Goal: Information Seeking & Learning: Learn about a topic

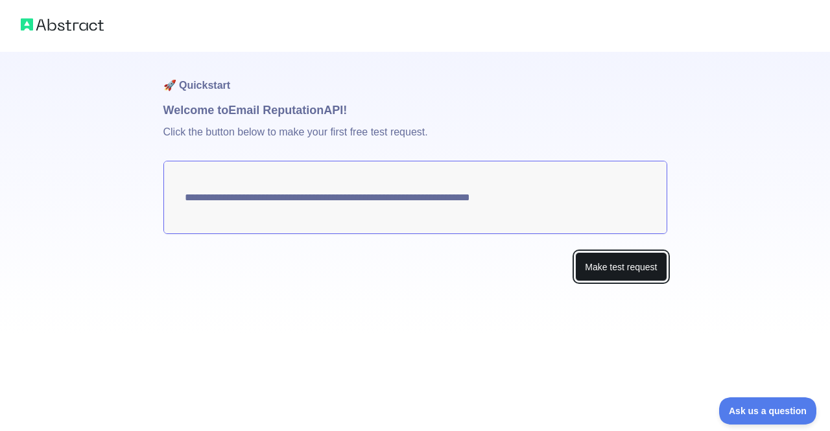
click at [626, 268] on button "Make test request" at bounding box center [620, 266] width 91 height 29
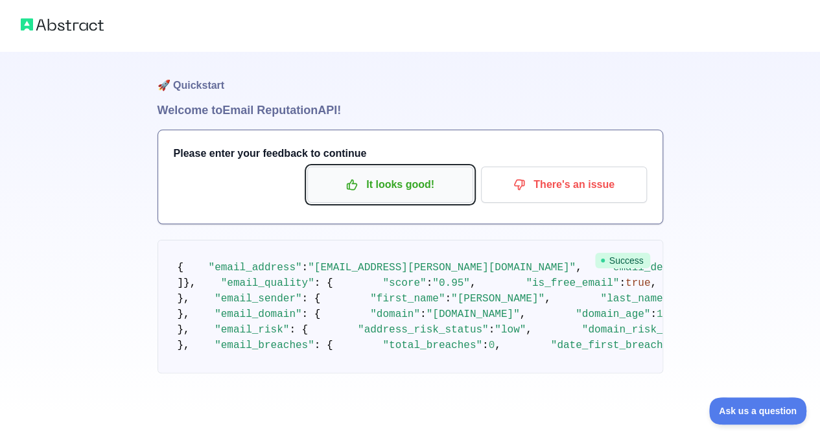
click at [407, 191] on p "It looks good!" at bounding box center [390, 185] width 147 height 22
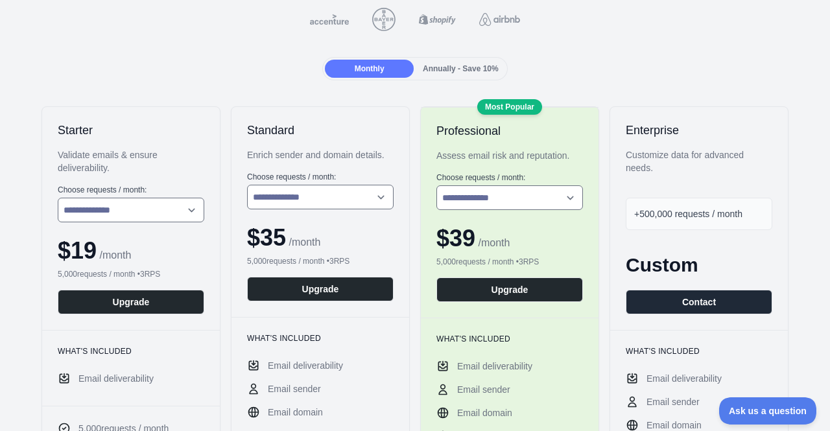
scroll to position [65, 0]
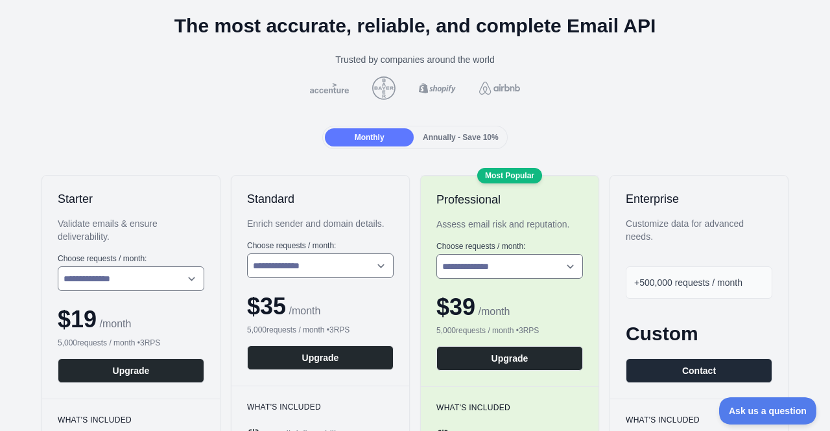
click at [438, 141] on span "Annually - Save 10%" at bounding box center [461, 137] width 76 height 9
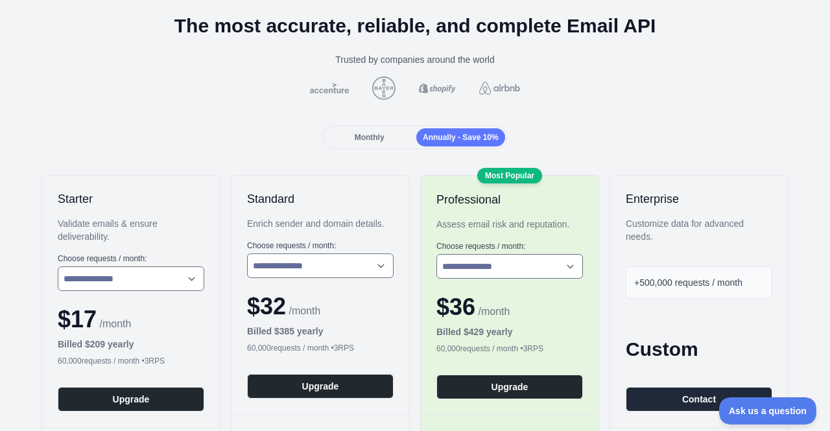
click at [385, 148] on div "Monthly Annually - Save 10%" at bounding box center [414, 137] width 185 height 23
click at [371, 136] on span "Monthly" at bounding box center [370, 137] width 30 height 9
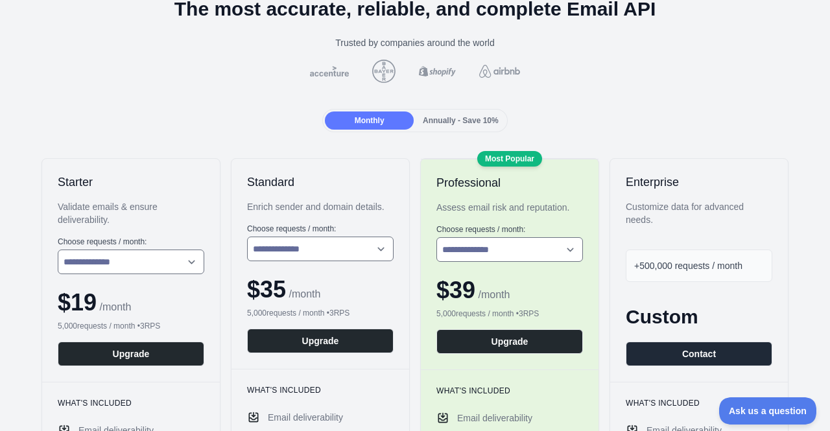
scroll to position [0, 0]
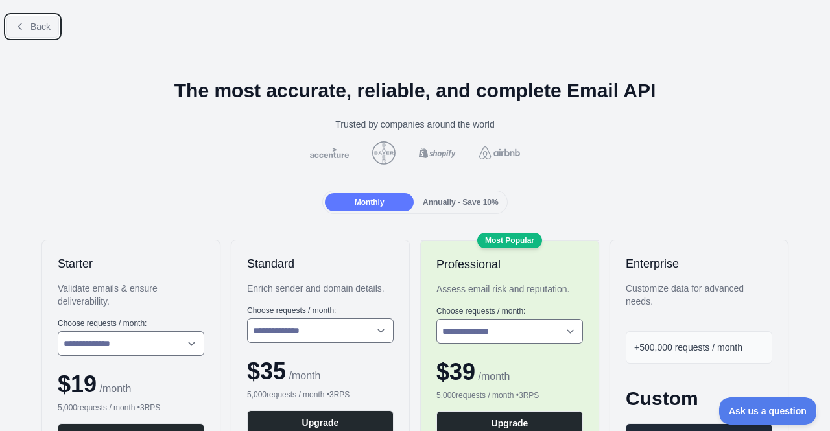
click at [34, 34] on button "Back" at bounding box center [32, 27] width 53 height 22
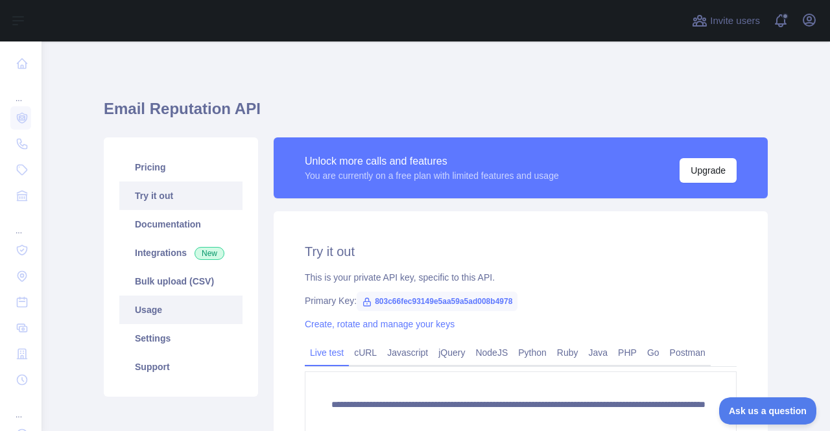
click at [149, 308] on link "Usage" at bounding box center [180, 310] width 123 height 29
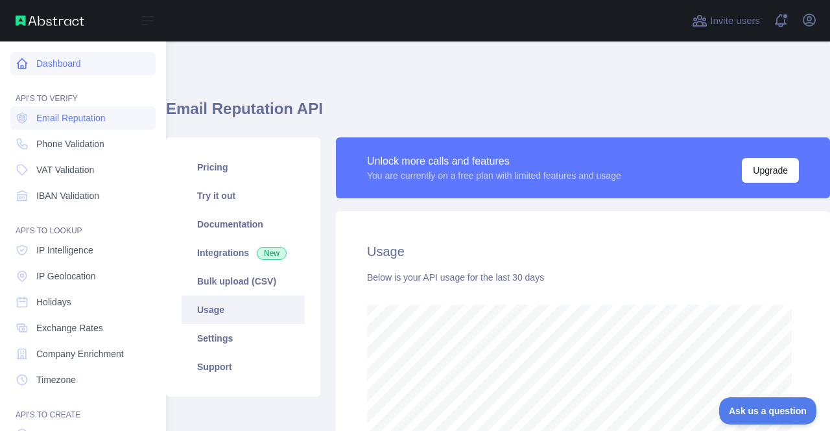
click at [62, 67] on link "Dashboard" at bounding box center [82, 63] width 145 height 23
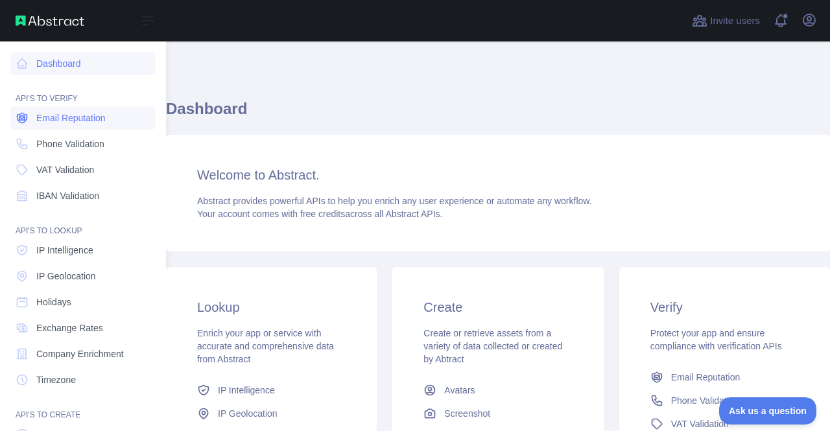
click at [84, 117] on span "Email Reputation" at bounding box center [70, 118] width 69 height 13
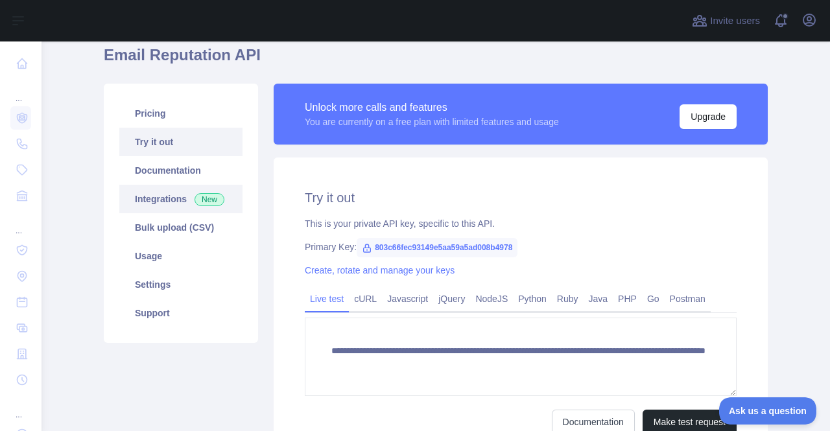
scroll to position [53, 0]
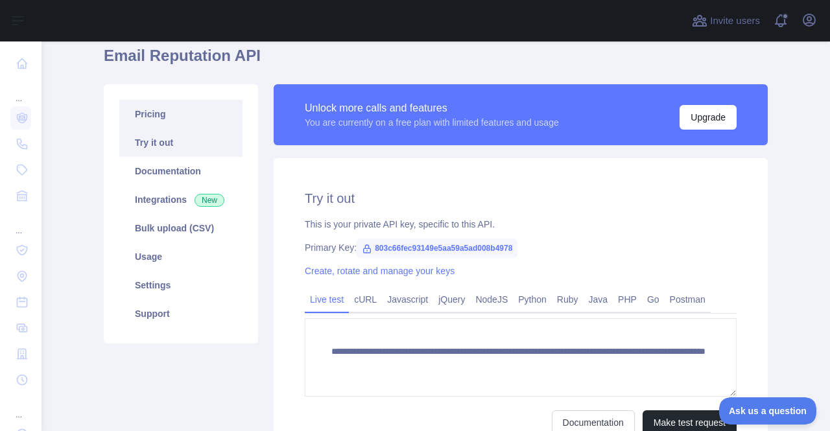
click at [175, 118] on link "Pricing" at bounding box center [180, 114] width 123 height 29
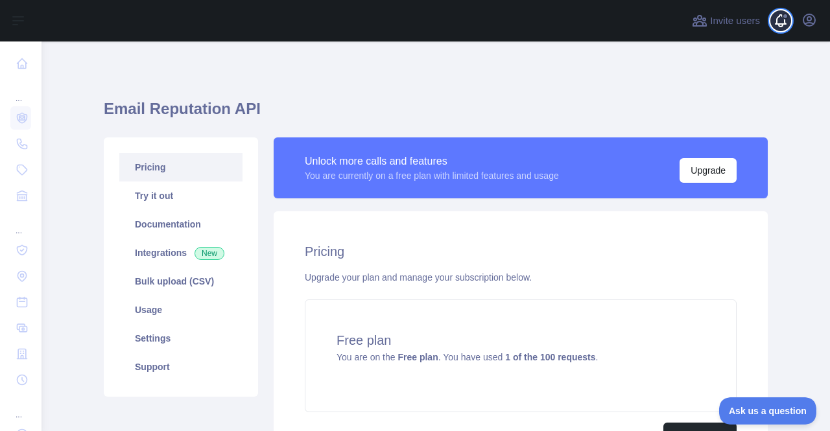
click at [789, 19] on span at bounding box center [786, 21] width 26 height 42
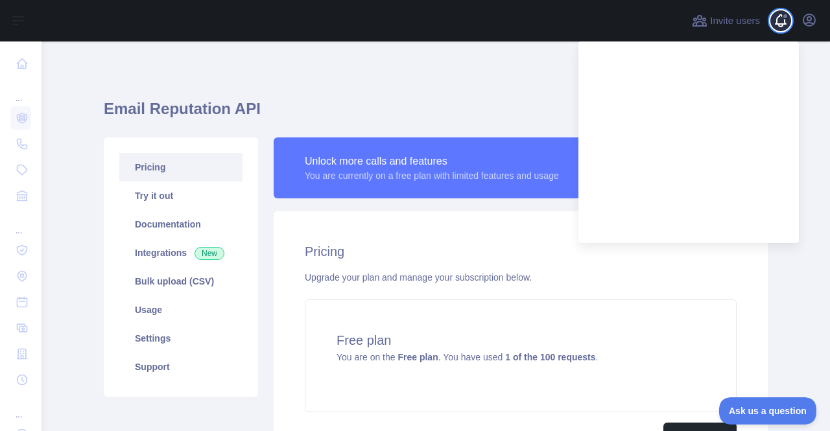
click at [785, 19] on span at bounding box center [785, 16] width 6 height 6
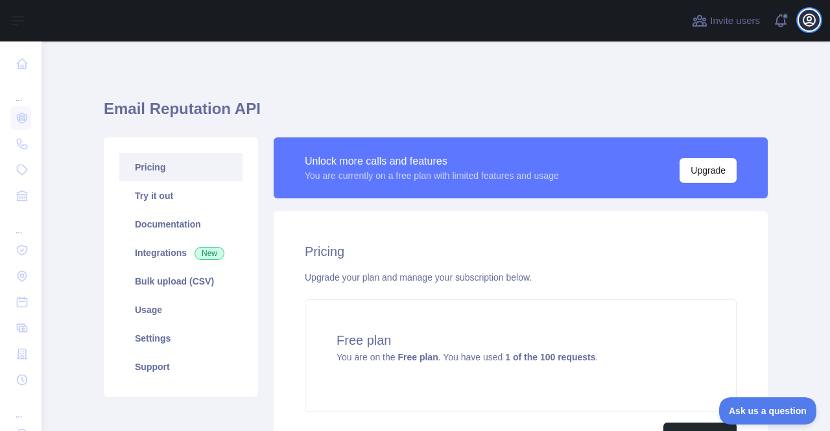
click at [805, 21] on icon "button" at bounding box center [809, 20] width 16 height 16
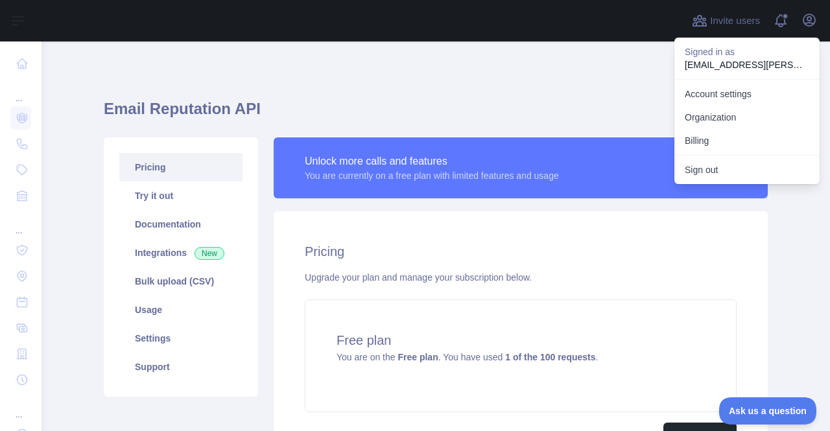
click at [586, 28] on div at bounding box center [363, 21] width 622 height 42
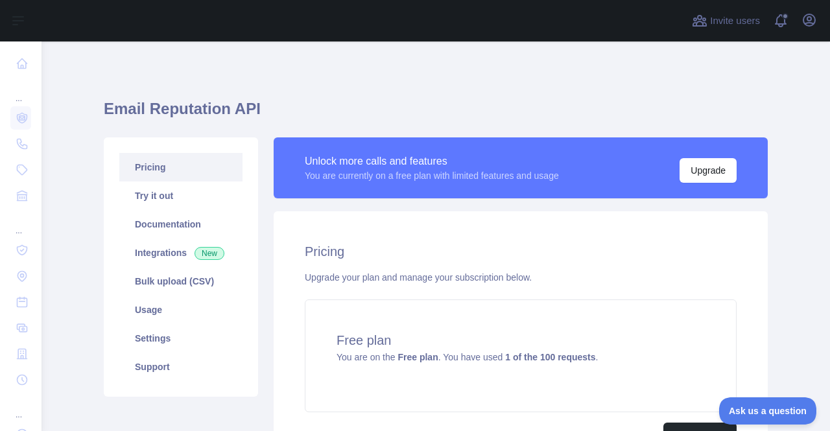
click at [143, 169] on link "Pricing" at bounding box center [180, 167] width 123 height 29
click at [165, 199] on link "Try it out" at bounding box center [180, 196] width 123 height 29
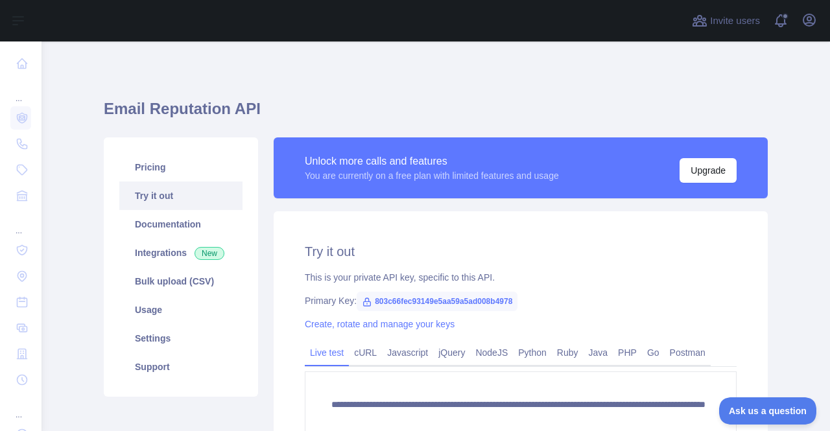
click at [446, 303] on span "803c66fec93149e5aa59a5ad008b4978" at bounding box center [437, 301] width 161 height 19
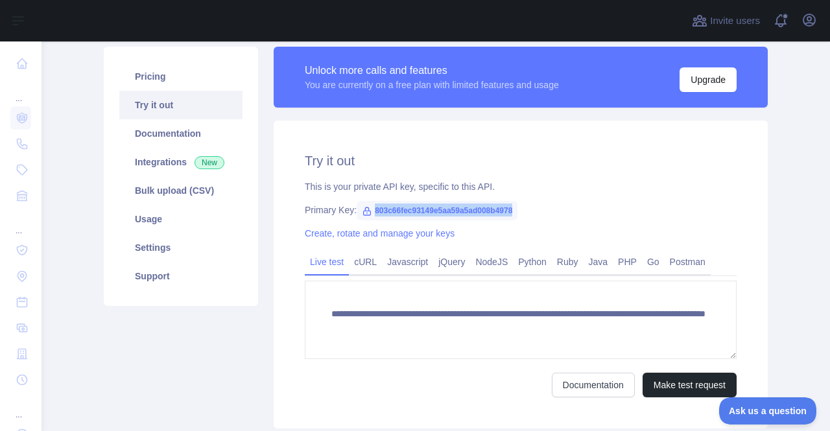
scroll to position [130, 0]
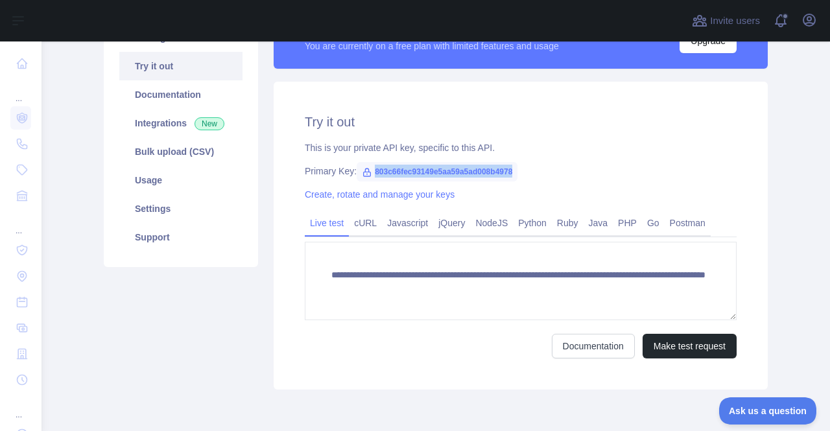
copy span "803c66fec93149e5aa59a5ad008b4978"
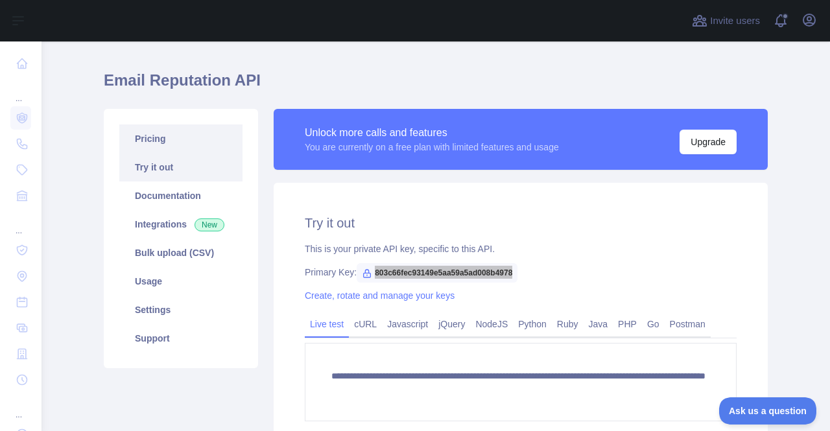
scroll to position [0, 0]
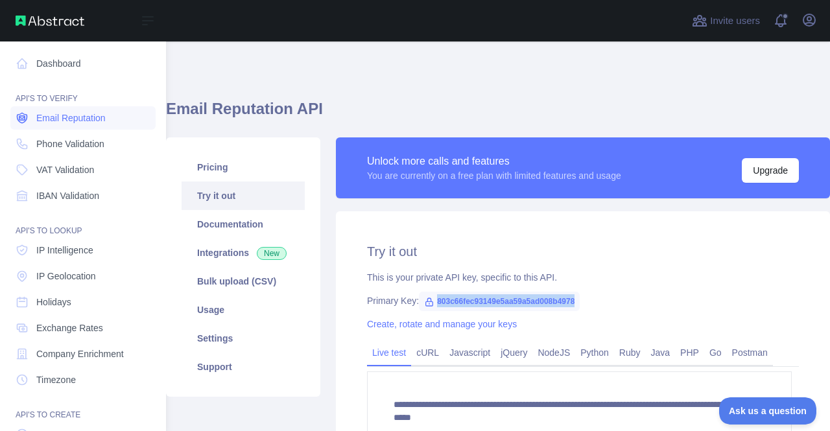
click at [75, 119] on span "Email Reputation" at bounding box center [70, 118] width 69 height 13
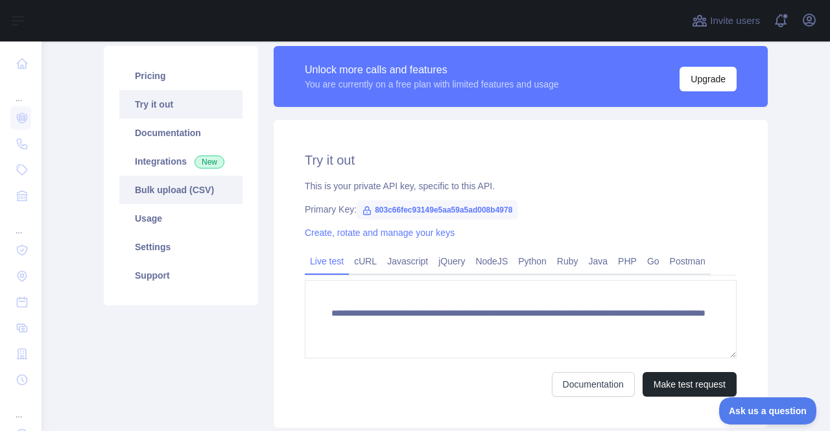
scroll to position [65, 0]
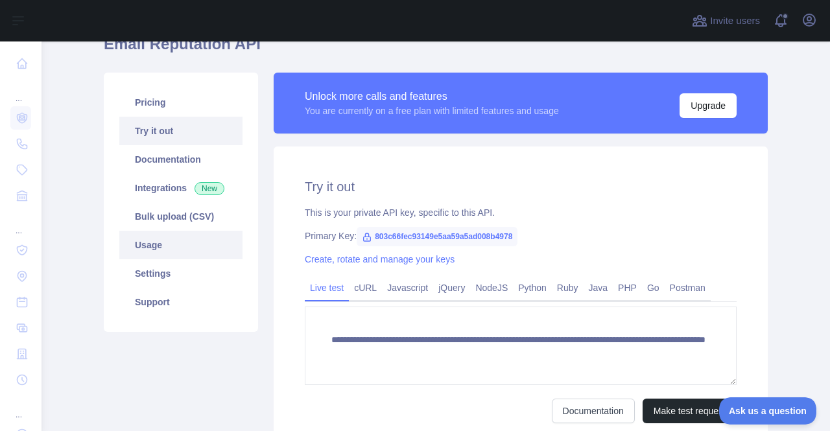
click at [162, 241] on link "Usage" at bounding box center [180, 245] width 123 height 29
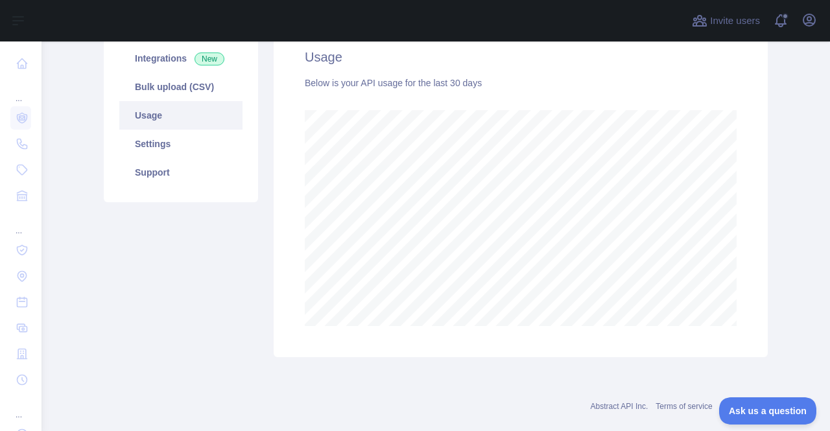
scroll to position [65, 0]
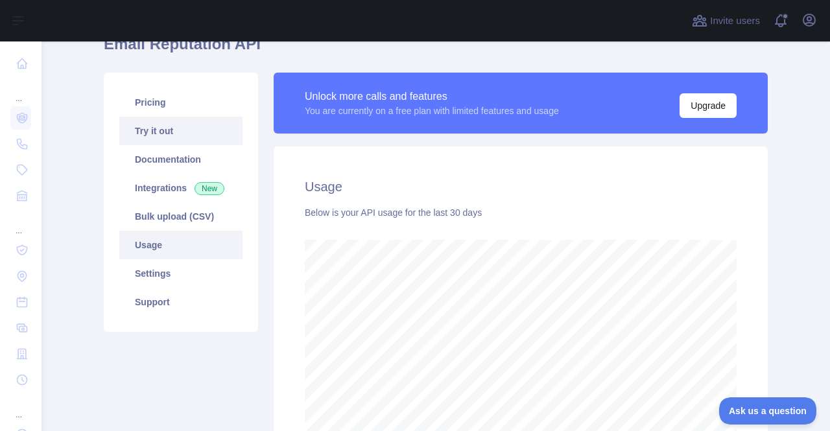
click at [167, 139] on link "Try it out" at bounding box center [180, 131] width 123 height 29
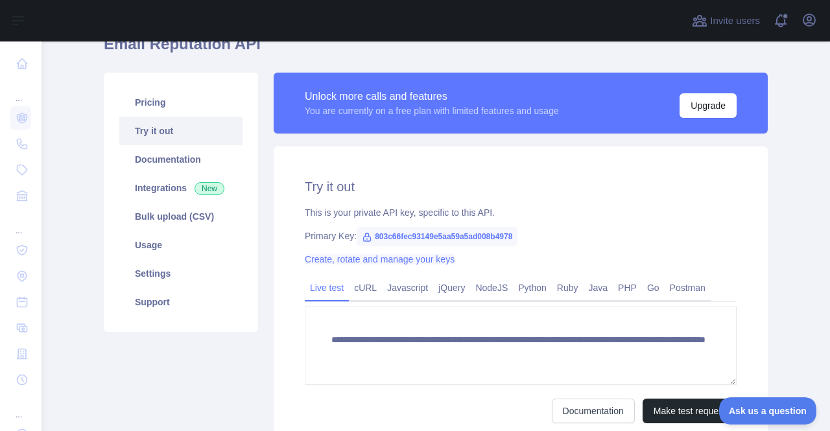
click at [394, 260] on link "Create, rotate and manage your keys" at bounding box center [380, 259] width 150 height 10
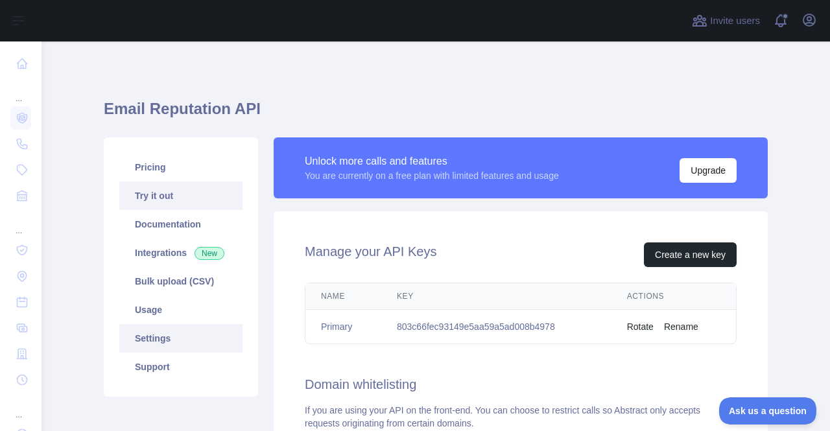
click at [165, 198] on link "Try it out" at bounding box center [180, 196] width 123 height 29
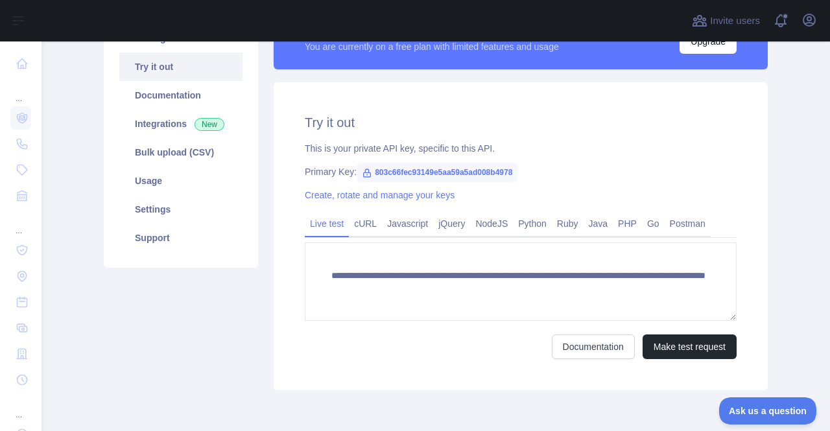
scroll to position [130, 0]
click at [403, 230] on link "Javascript" at bounding box center [407, 223] width 51 height 21
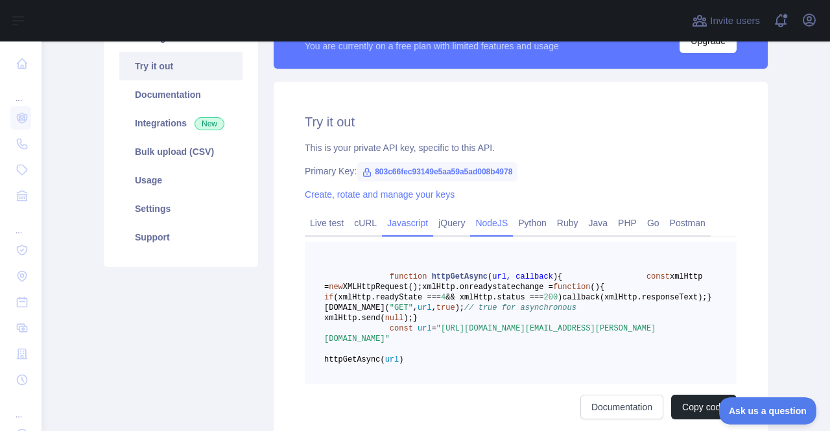
click at [504, 229] on link "NodeJS" at bounding box center [491, 223] width 43 height 21
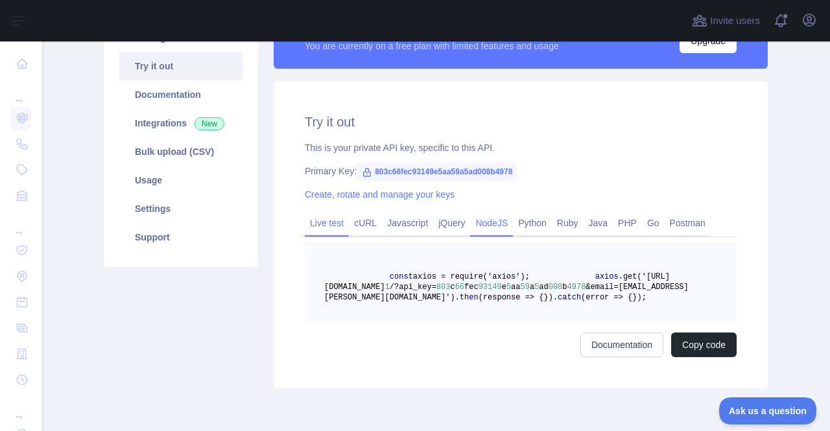
click at [331, 224] on link "Live test" at bounding box center [327, 223] width 44 height 21
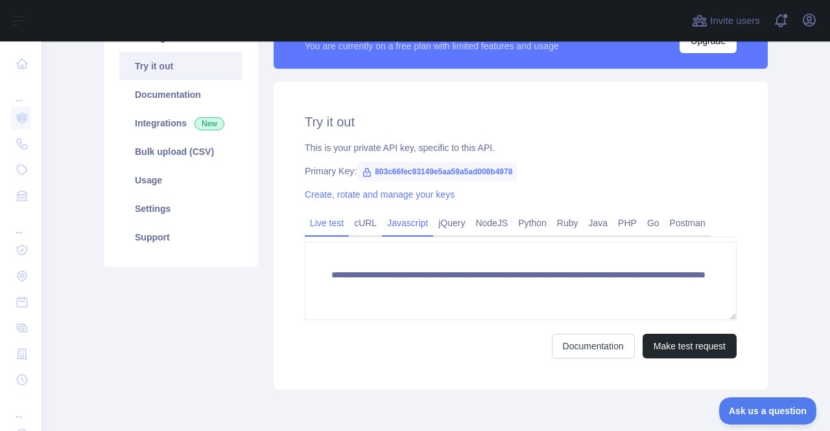
click at [382, 227] on link "Javascript" at bounding box center [407, 223] width 51 height 21
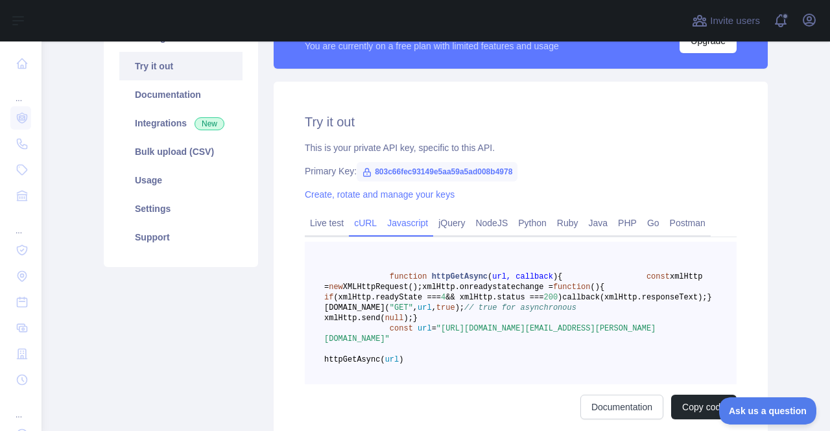
click at [355, 228] on link "cURL" at bounding box center [365, 223] width 33 height 21
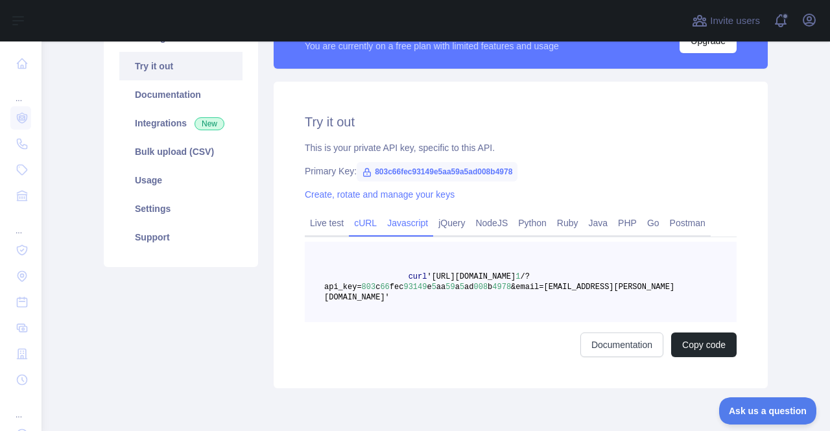
click at [406, 226] on link "Javascript" at bounding box center [407, 223] width 51 height 21
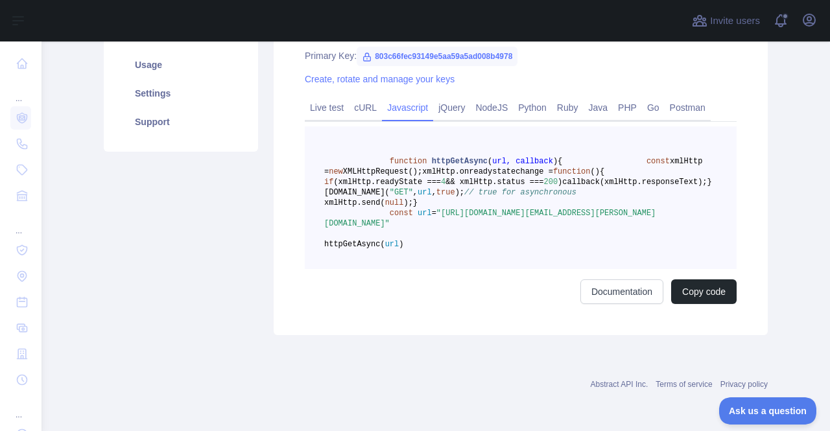
scroll to position [259, 0]
click at [489, 97] on link "NodeJS" at bounding box center [491, 107] width 43 height 21
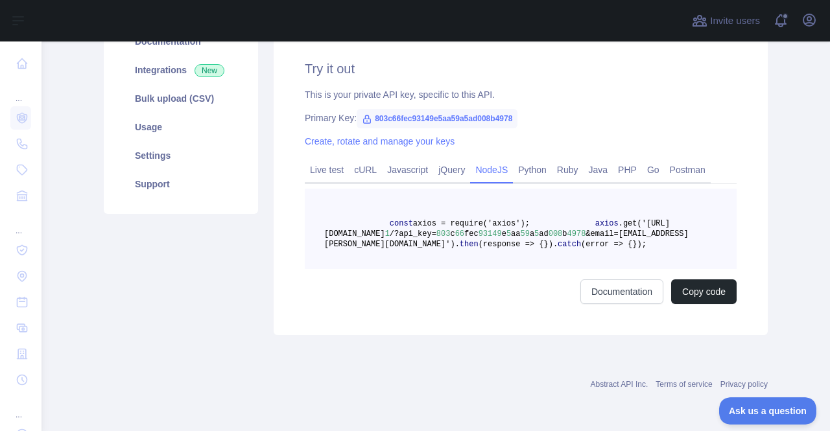
scroll to position [224, 0]
click at [405, 163] on div "Javascript" at bounding box center [407, 173] width 51 height 20
click at [412, 160] on link "Javascript" at bounding box center [407, 170] width 51 height 21
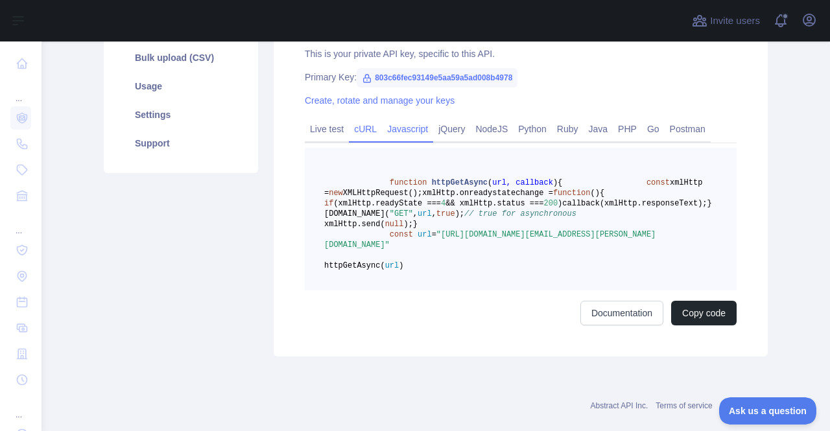
click at [358, 131] on link "cURL" at bounding box center [365, 129] width 33 height 21
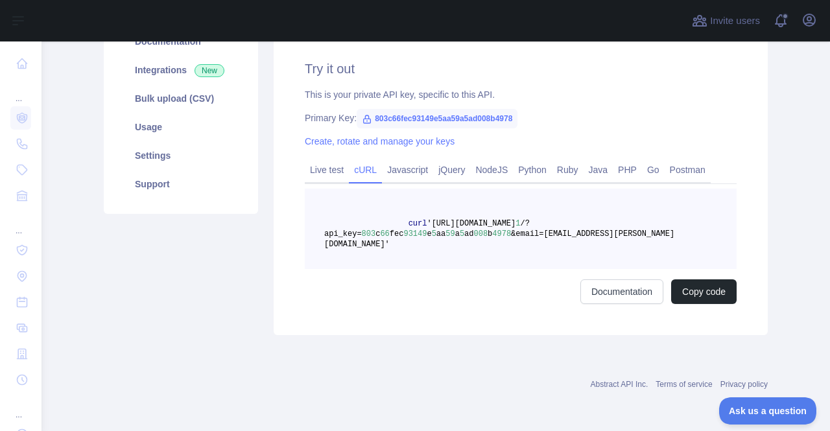
scroll to position [172, 0]
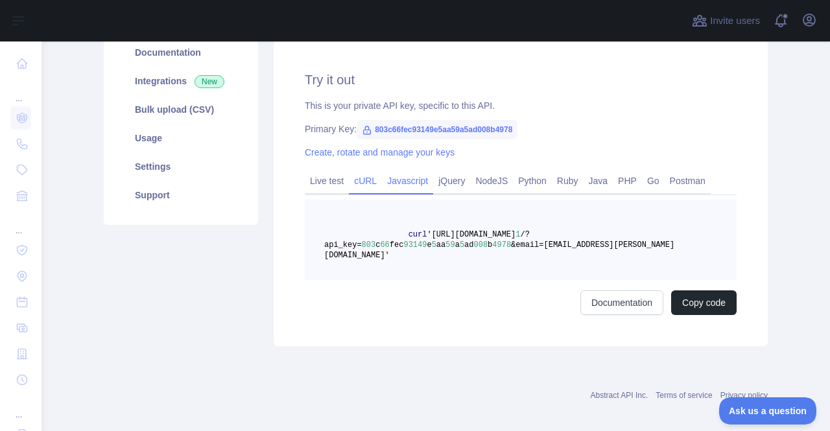
click at [416, 181] on link "Javascript" at bounding box center [407, 181] width 51 height 21
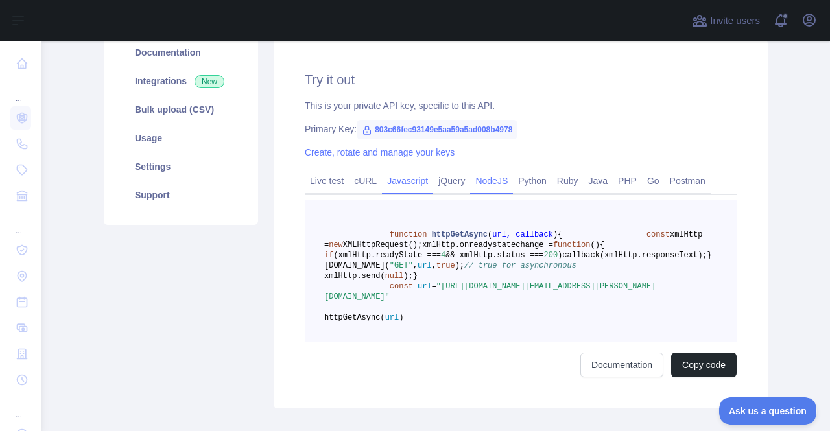
click at [491, 177] on link "NodeJS" at bounding box center [491, 181] width 43 height 21
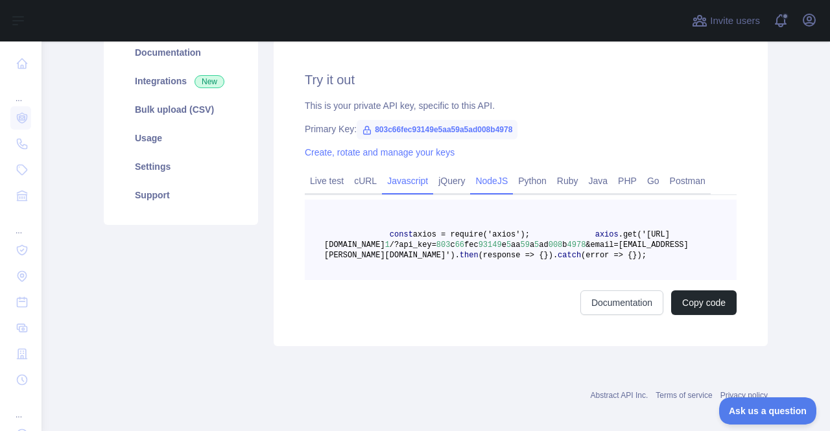
click at [412, 181] on link "Javascript" at bounding box center [407, 181] width 51 height 21
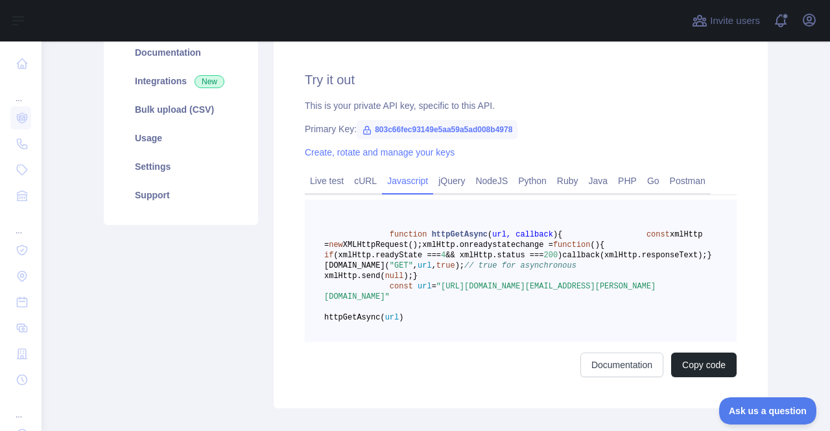
scroll to position [237, 0]
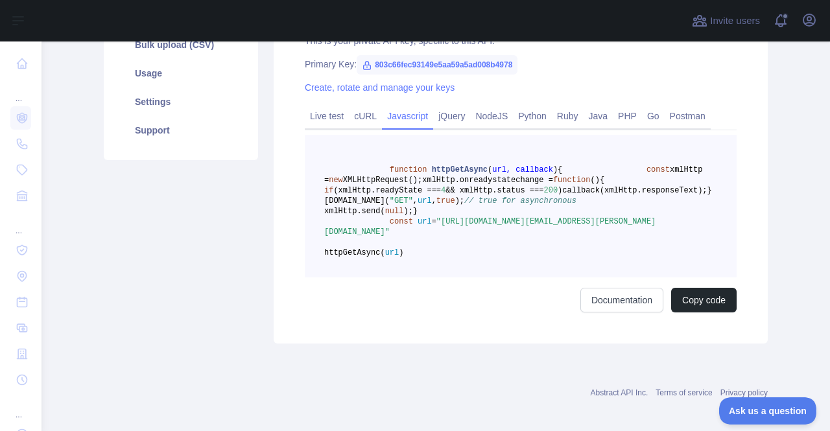
click at [476, 278] on pre "function httpGetAsync ( url, callback ) { const xmlHttp = new XMLHttpRequest();…" at bounding box center [521, 206] width 432 height 143
click at [712, 313] on button "Copy code" at bounding box center [703, 300] width 65 height 25
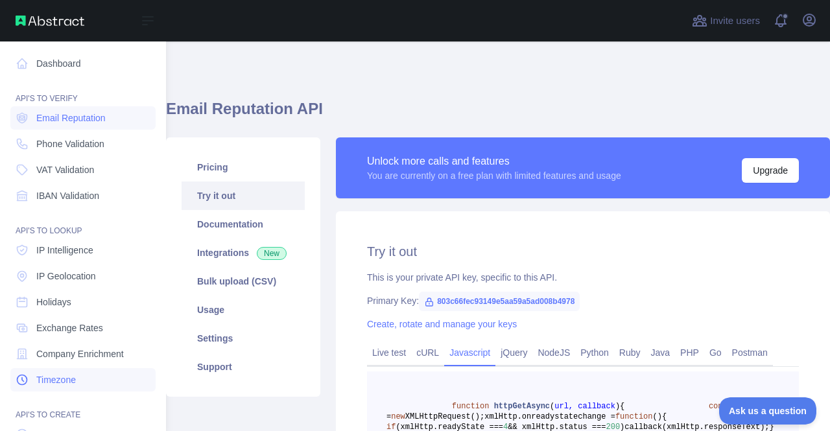
scroll to position [0, 0]
click at [80, 68] on link "Dashboard" at bounding box center [82, 63] width 145 height 23
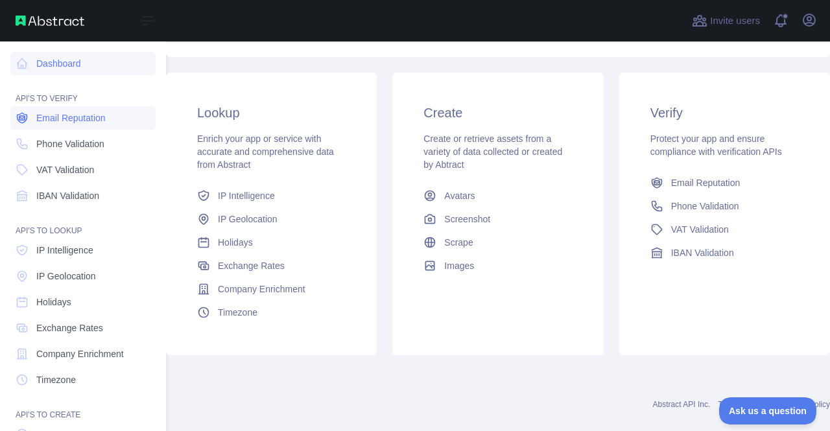
click at [87, 124] on span "Email Reputation" at bounding box center [70, 118] width 69 height 13
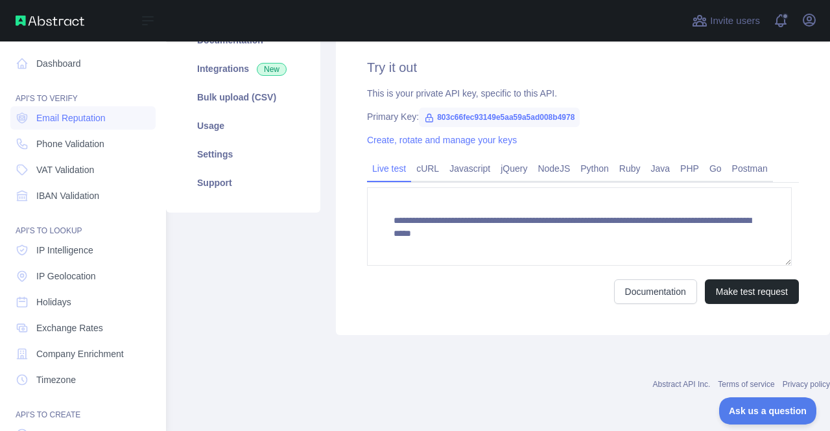
scroll to position [183, 0]
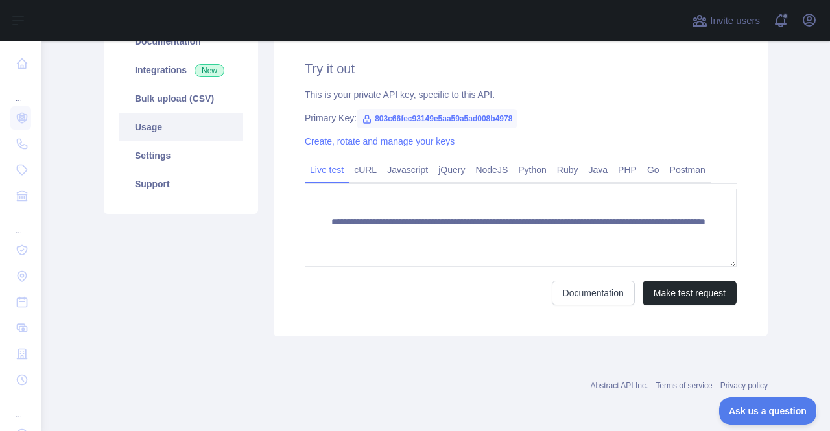
click at [158, 128] on link "Usage" at bounding box center [180, 127] width 123 height 29
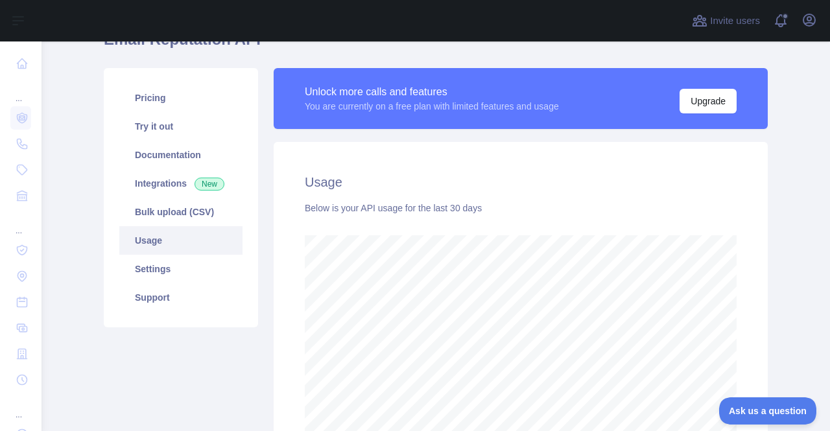
scroll to position [65, 0]
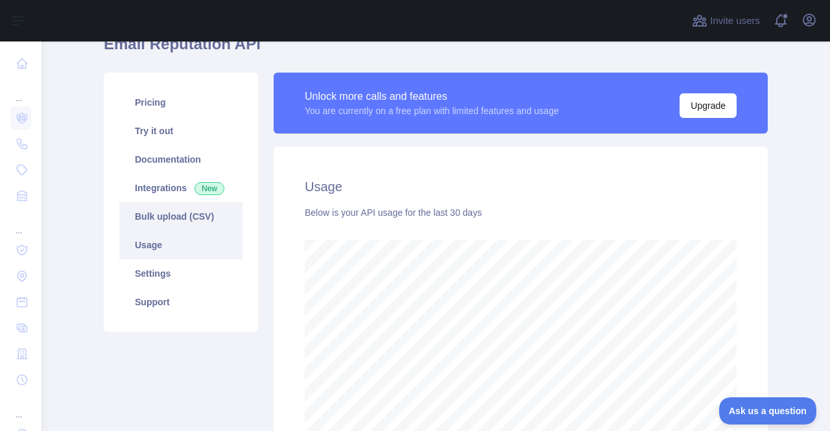
click at [180, 209] on link "Bulk upload (CSV)" at bounding box center [180, 216] width 123 height 29
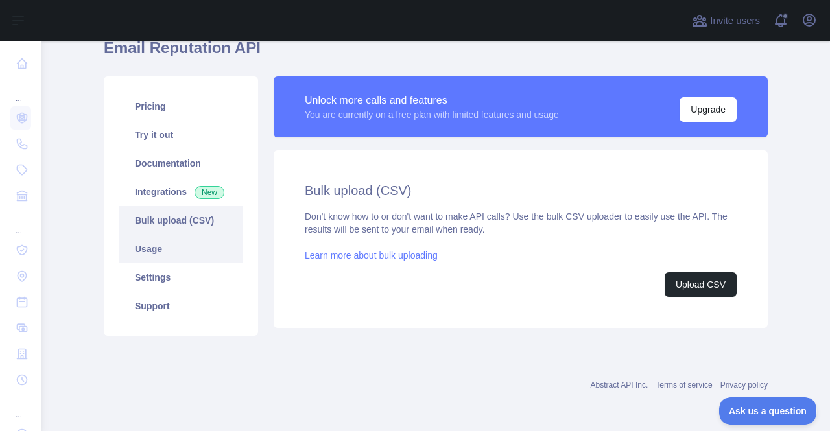
click at [175, 257] on link "Usage" at bounding box center [180, 249] width 123 height 29
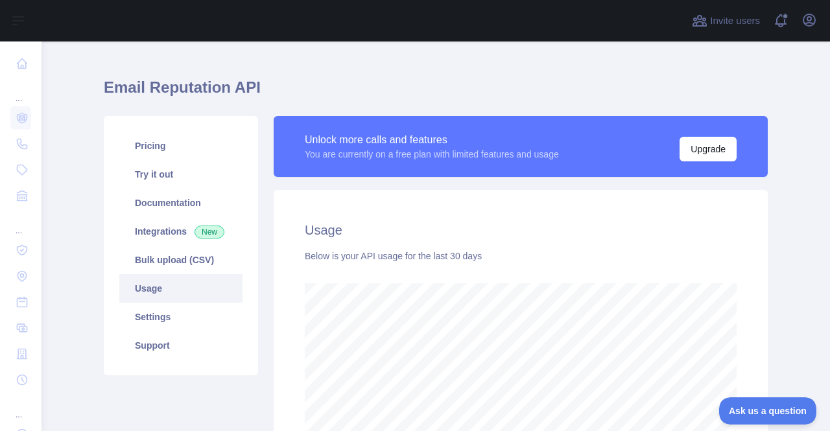
scroll to position [390, 778]
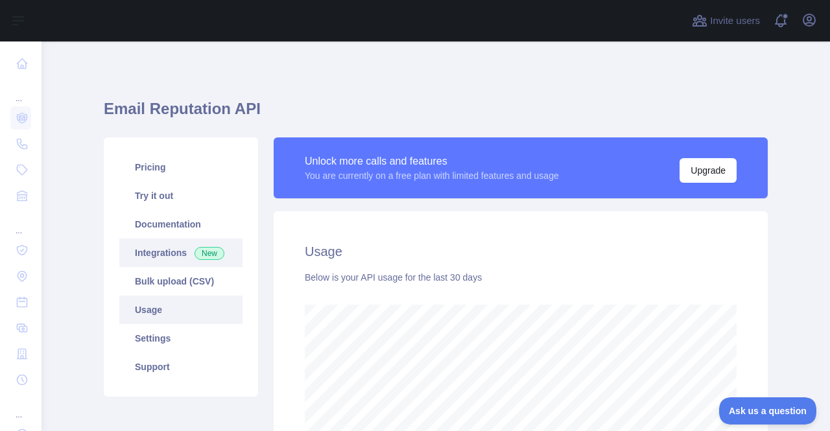
click at [158, 250] on link "Integrations New" at bounding box center [180, 253] width 123 height 29
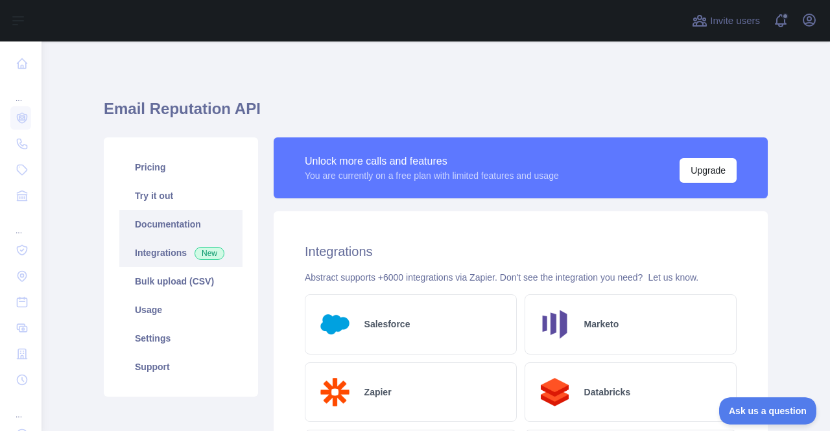
click at [176, 226] on link "Documentation" at bounding box center [180, 224] width 123 height 29
click at [200, 188] on link "Try it out" at bounding box center [180, 196] width 123 height 29
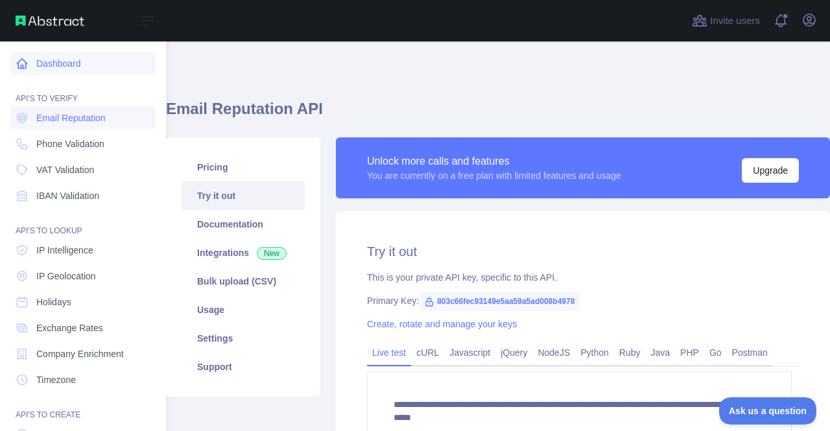
click at [45, 58] on link "Dashboard" at bounding box center [82, 63] width 145 height 23
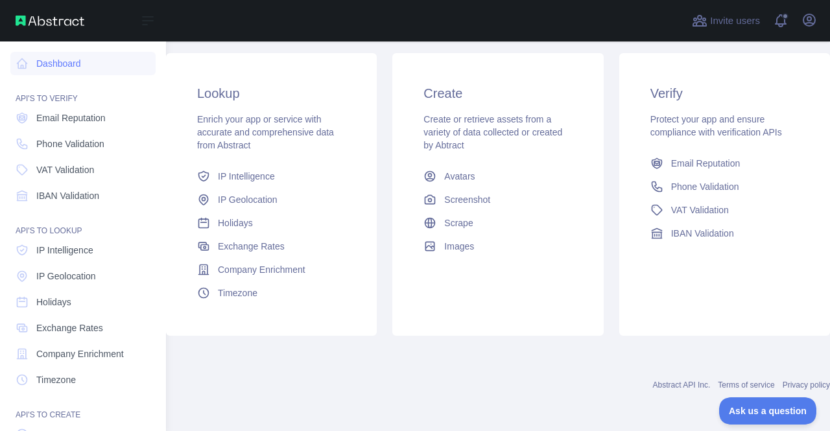
click at [59, 21] on img at bounding box center [50, 21] width 69 height 10
click at [49, 69] on link "Dashboard" at bounding box center [82, 63] width 145 height 23
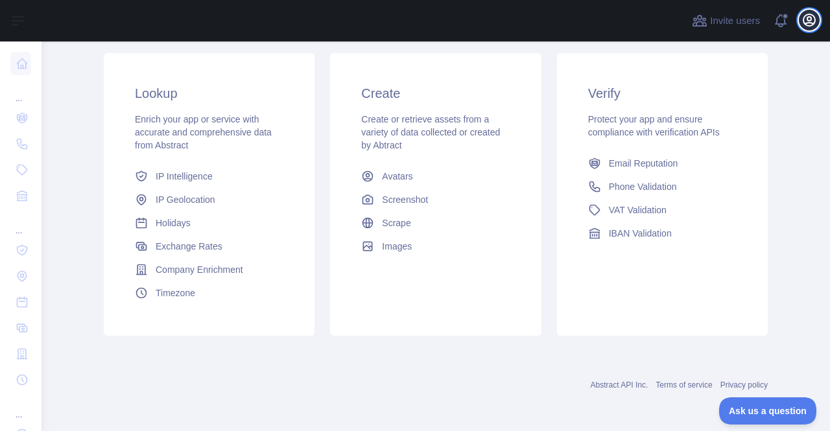
click at [805, 23] on icon "button" at bounding box center [809, 20] width 16 height 16
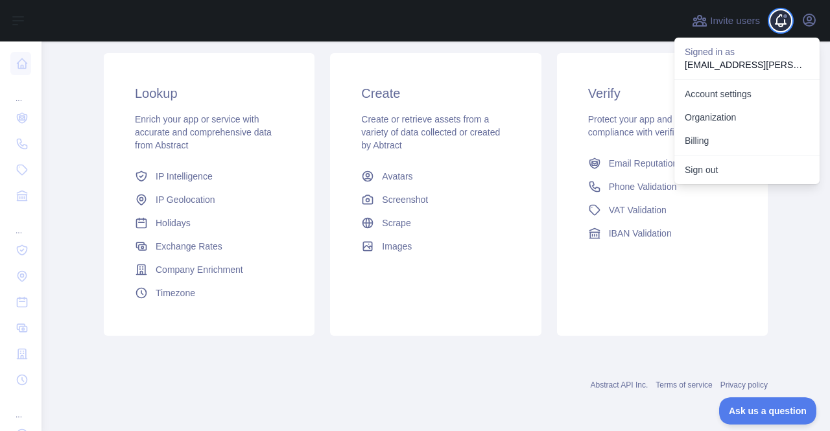
click at [795, 23] on span at bounding box center [786, 21] width 26 height 42
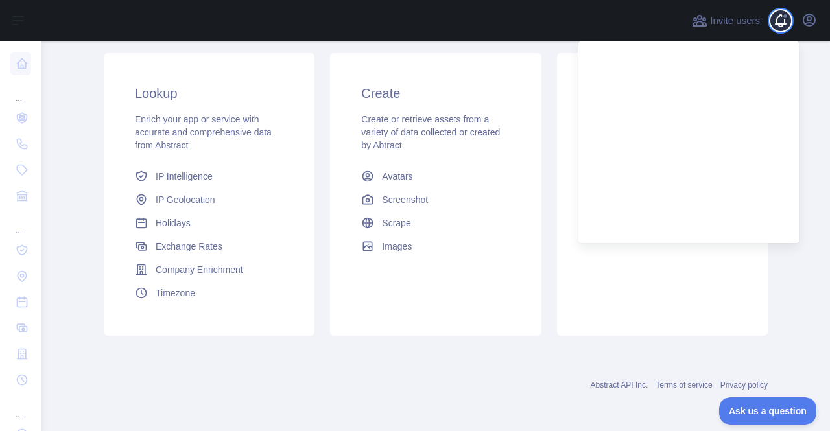
click at [789, 23] on span at bounding box center [786, 21] width 26 height 42
